Goal: Task Accomplishment & Management: Manage account settings

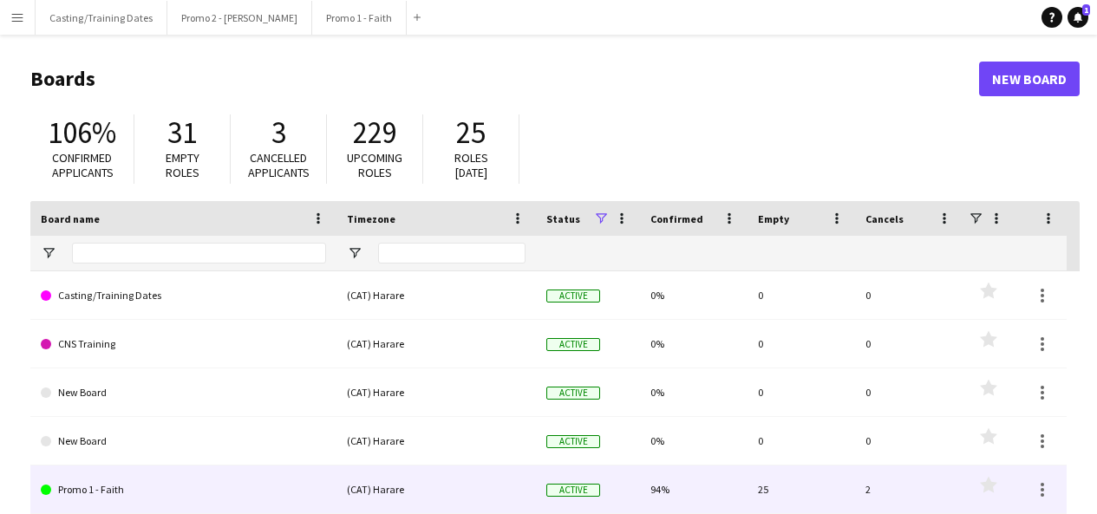
click at [85, 499] on link "Promo 1 - Faith" at bounding box center [183, 490] width 285 height 49
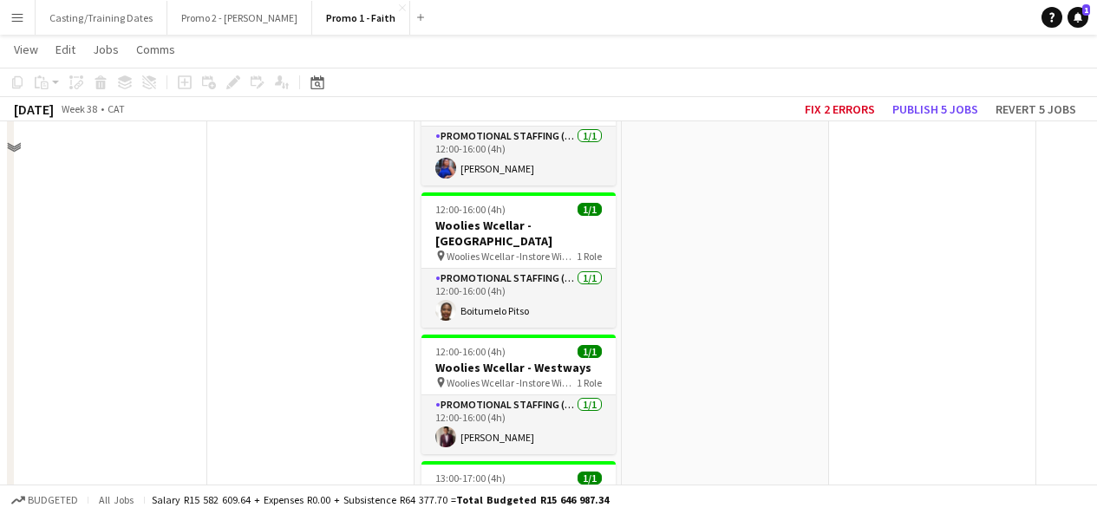
scroll to position [4986, 0]
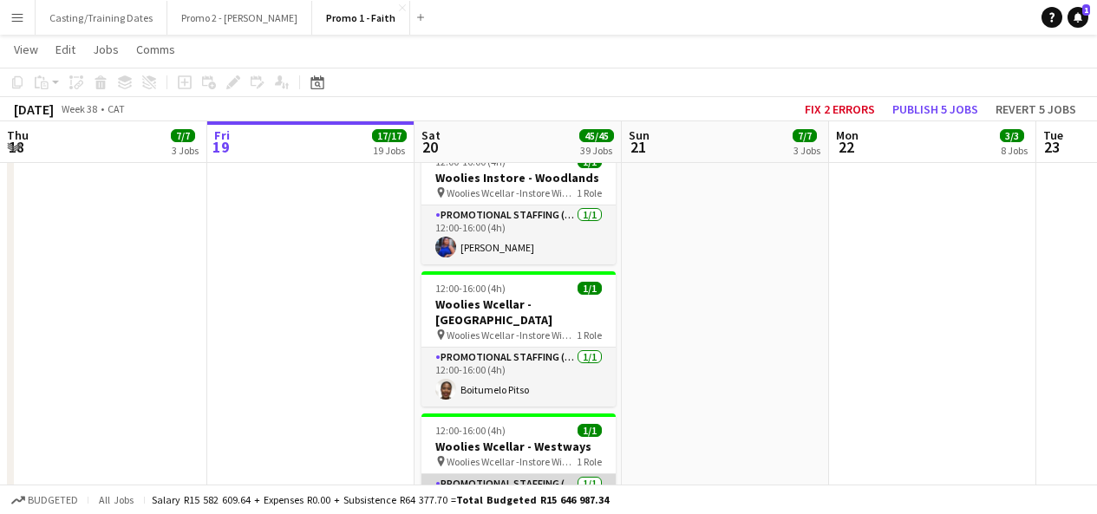
click at [493, 474] on app-card-role "Promotional Staffing (Brand Ambassadors) [DATE] 12:00-16:00 (4h) [PERSON_NAME]" at bounding box center [519, 503] width 194 height 59
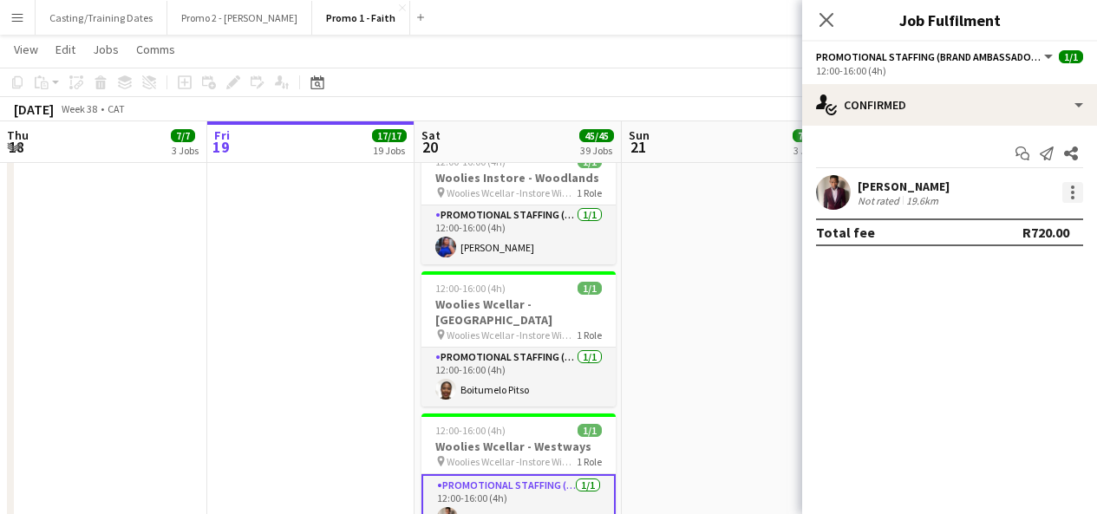
click at [1068, 197] on div at bounding box center [1072, 192] width 21 height 21
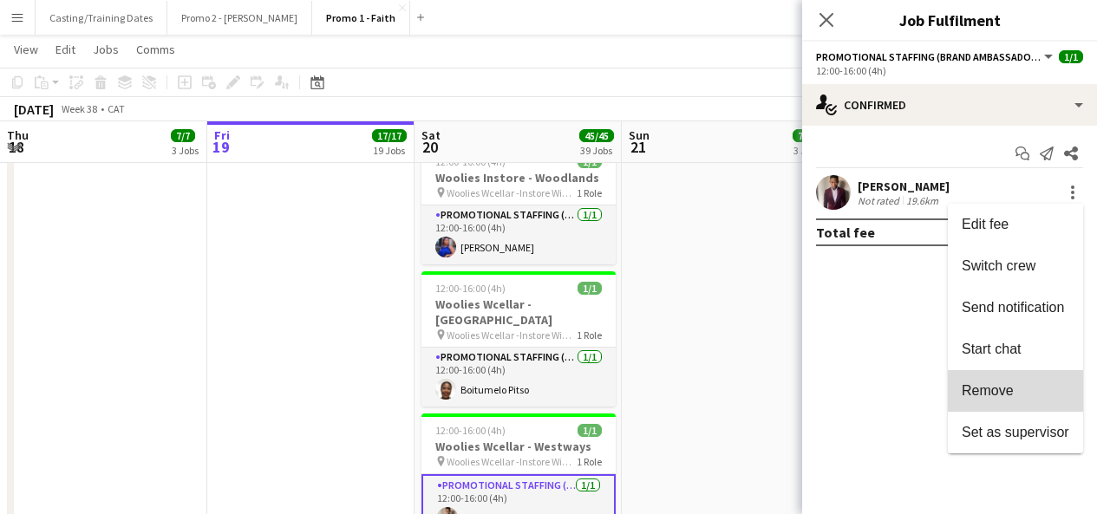
click at [990, 399] on span "Remove" at bounding box center [1016, 391] width 108 height 16
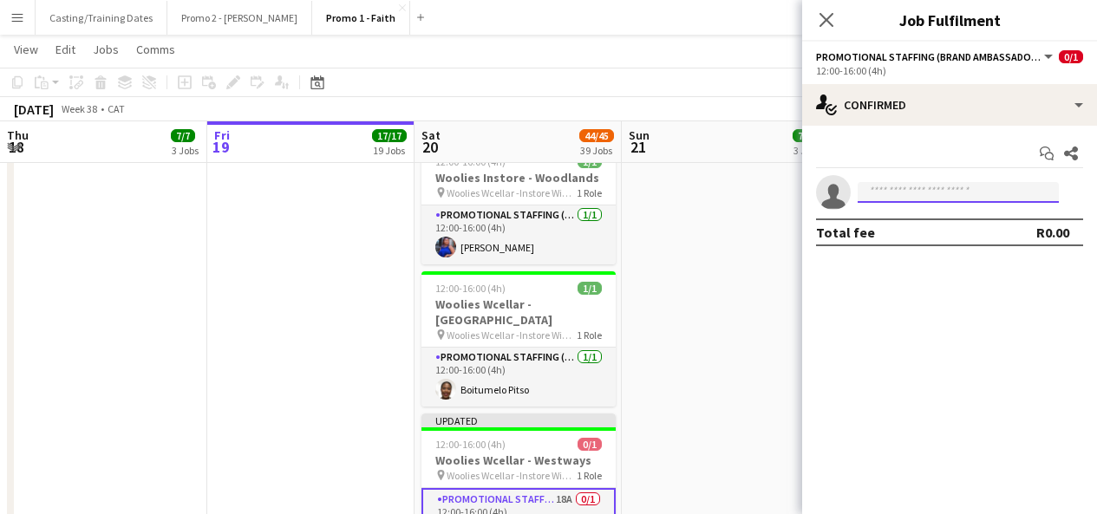
click at [944, 196] on input at bounding box center [958, 192] width 201 height 21
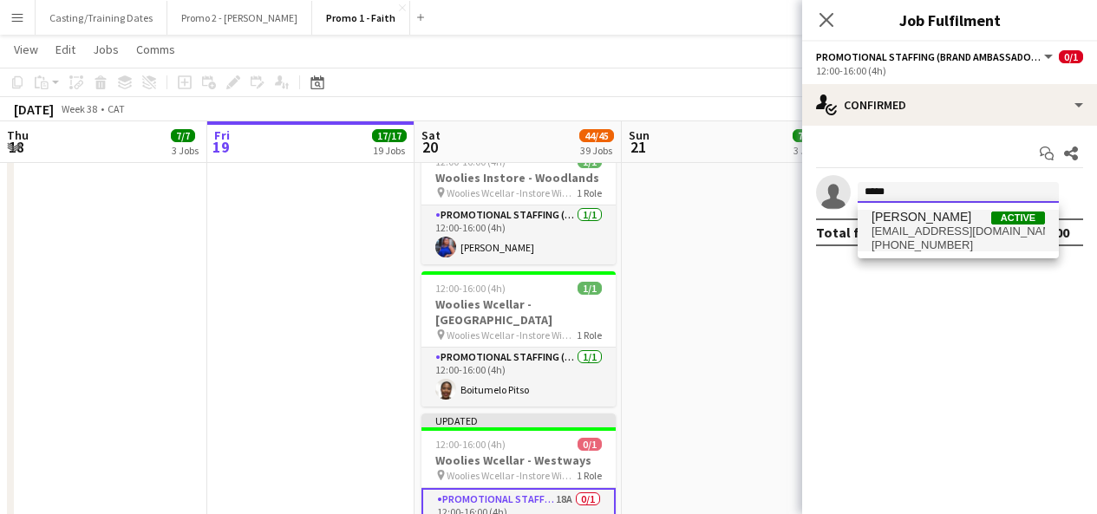
type input "*****"
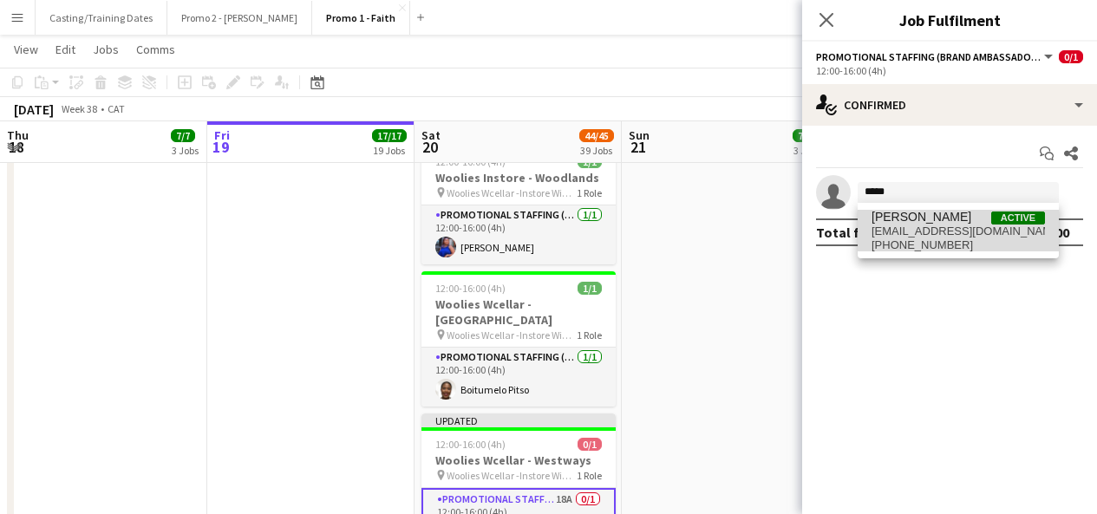
click at [944, 225] on span "[EMAIL_ADDRESS][DOMAIN_NAME]" at bounding box center [958, 232] width 173 height 14
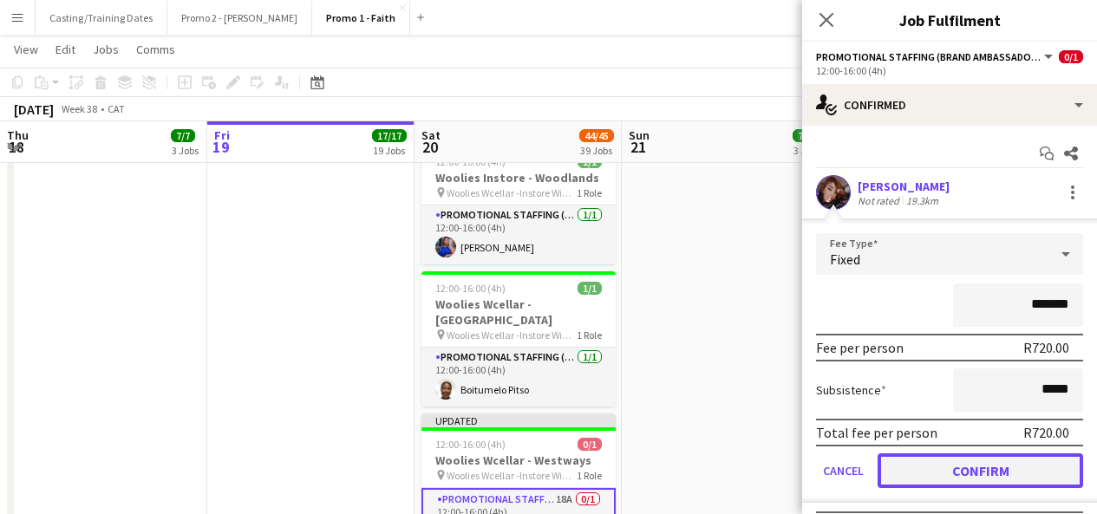
click at [963, 479] on button "Confirm" at bounding box center [981, 471] width 206 height 35
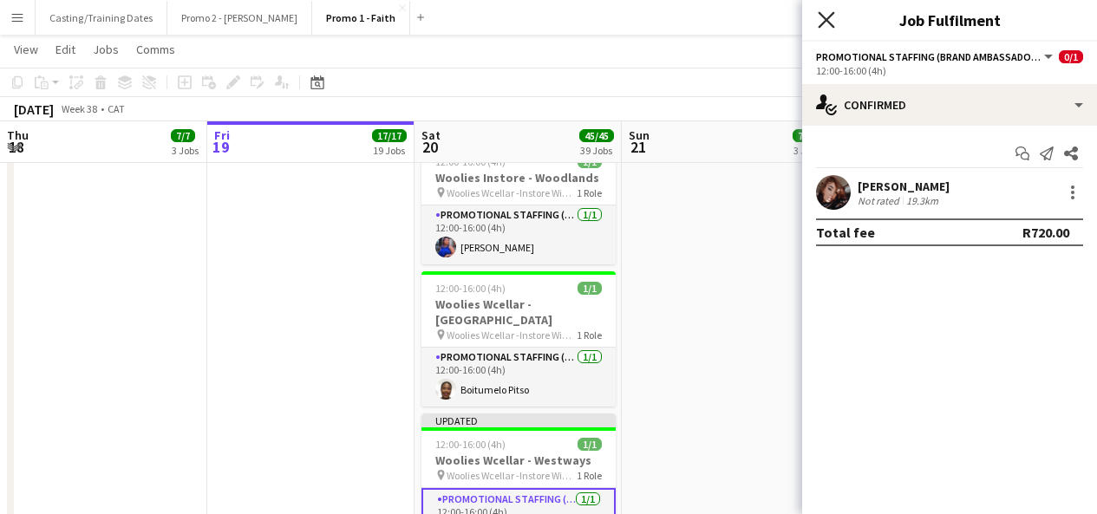
click at [821, 22] on icon "Close pop-in" at bounding box center [826, 19] width 16 height 16
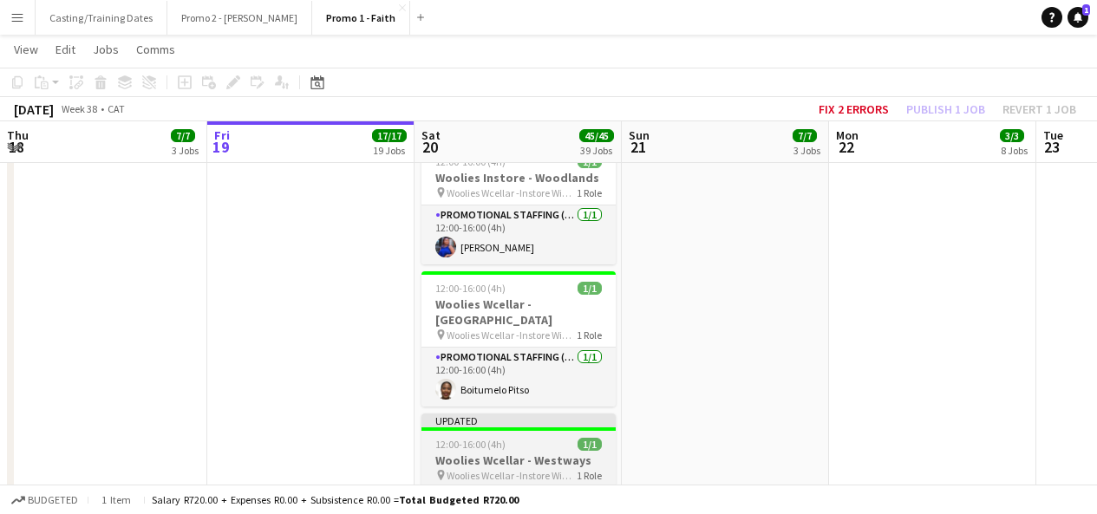
click at [551, 414] on div "Updated" at bounding box center [519, 421] width 194 height 14
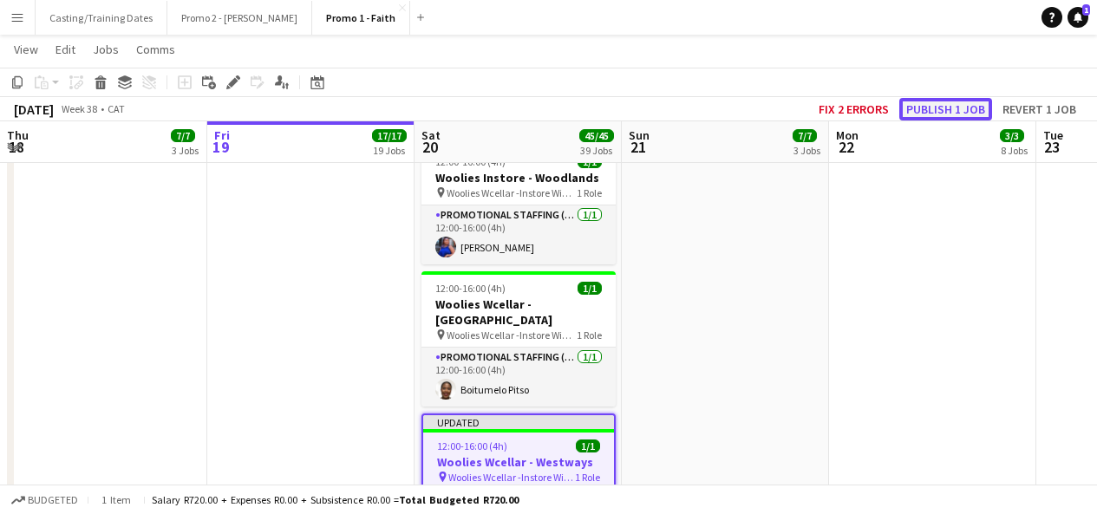
click at [965, 107] on button "Publish 1 job" at bounding box center [945, 109] width 93 height 23
